Goal: Task Accomplishment & Management: Use online tool/utility

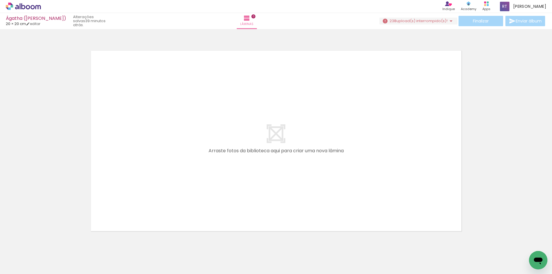
click at [440, 21] on span "upload(s) interrompido(s)!" at bounding box center [421, 20] width 51 height 5
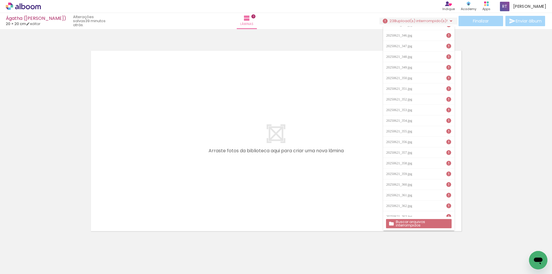
scroll to position [1949, 0]
click at [0, 0] on slot "Buscar arquivos interrompidos" at bounding box center [0, 0] width 0 height 0
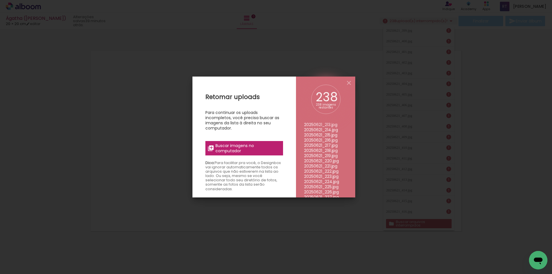
click at [226, 141] on label "Buscar imagens no computador" at bounding box center [244, 148] width 78 height 14
click at [0, 0] on input "file" at bounding box center [0, 0] width 0 height 0
click at [224, 147] on span "Buscar imagens no computador" at bounding box center [247, 148] width 64 height 10
click at [0, 0] on input "file" at bounding box center [0, 0] width 0 height 0
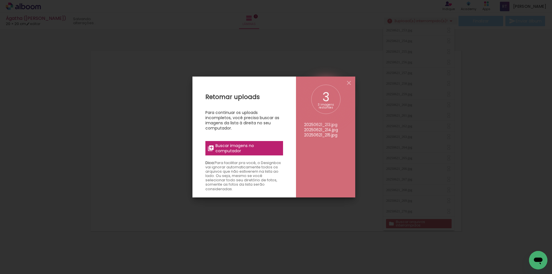
click at [231, 150] on span "Buscar imagens no computador" at bounding box center [247, 148] width 64 height 10
click at [0, 0] on input "file" at bounding box center [0, 0] width 0 height 0
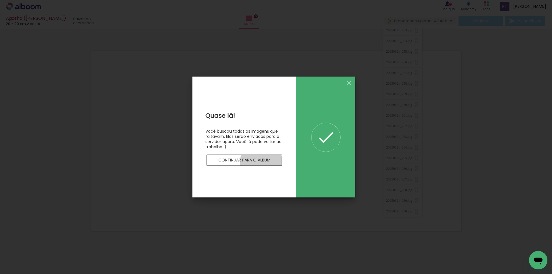
click at [0, 0] on slot "Continuar para o álbum" at bounding box center [0, 0] width 0 height 0
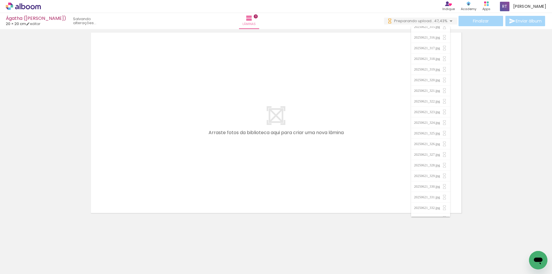
scroll to position [1161, 0]
click at [374, 165] on quentale-layouter at bounding box center [276, 123] width 380 height 190
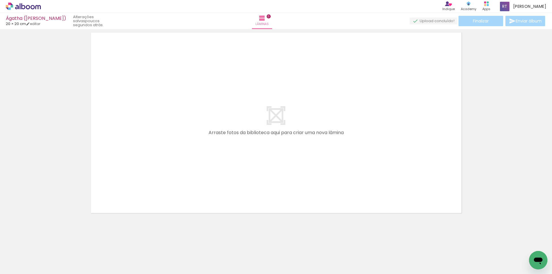
click at [20, 265] on span "Adicionar Fotos" at bounding box center [20, 266] width 17 height 6
click at [0, 0] on input "file" at bounding box center [0, 0] width 0 height 0
click at [416, 116] on quentale-layouter at bounding box center [276, 123] width 380 height 190
